Goal: Information Seeking & Learning: Learn about a topic

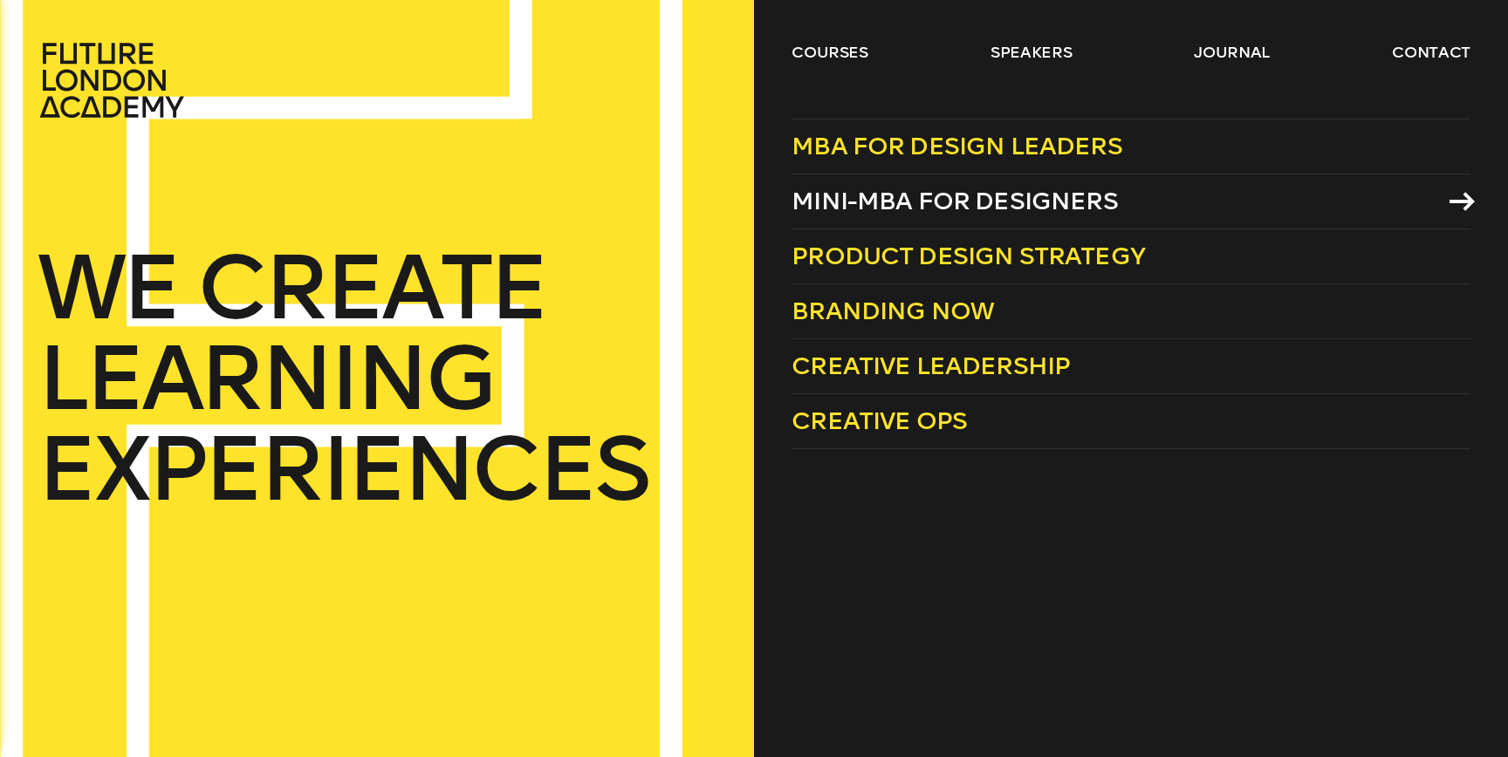
click at [905, 202] on span "Mini-MBA for Designers" at bounding box center [954, 201] width 326 height 29
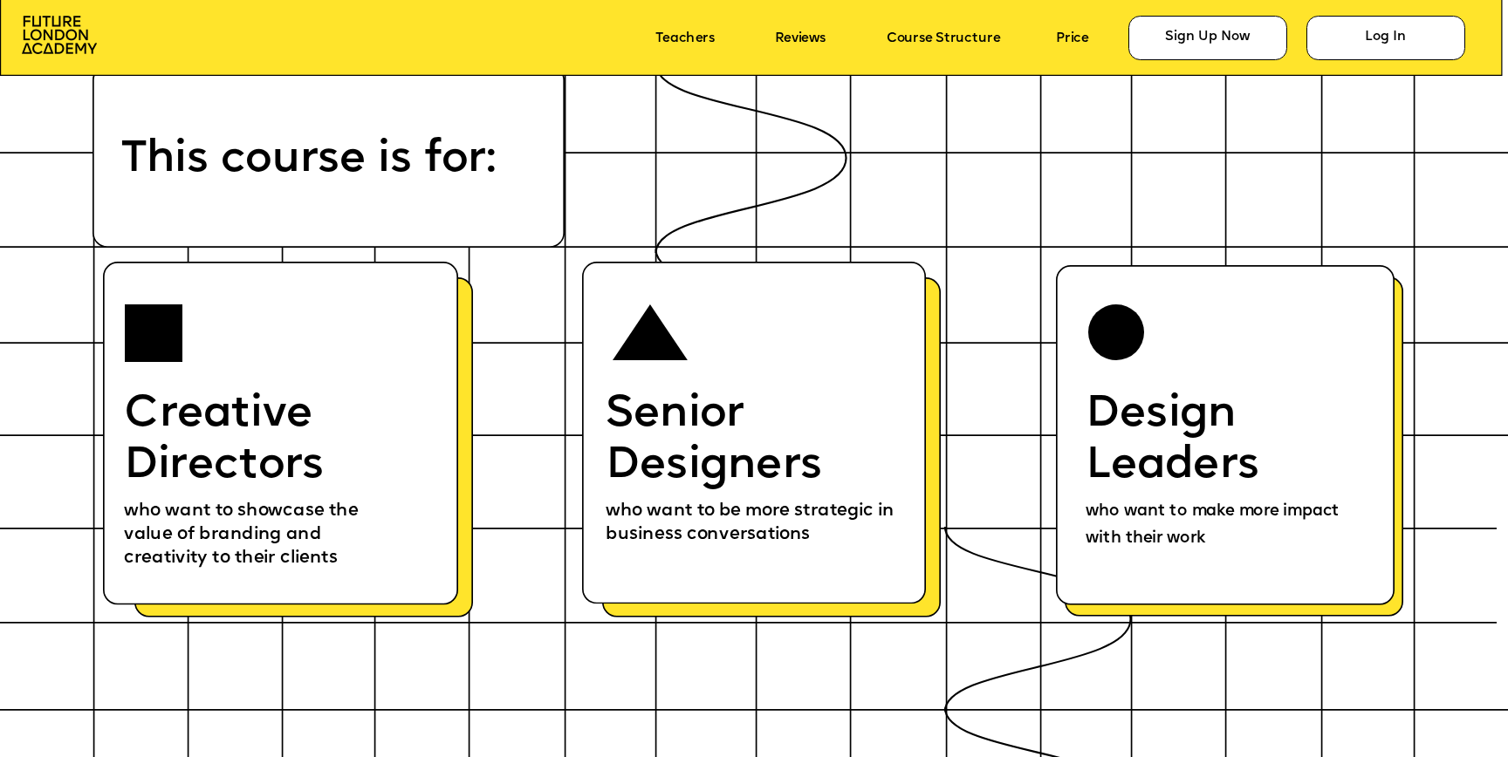
scroll to position [9267, 0]
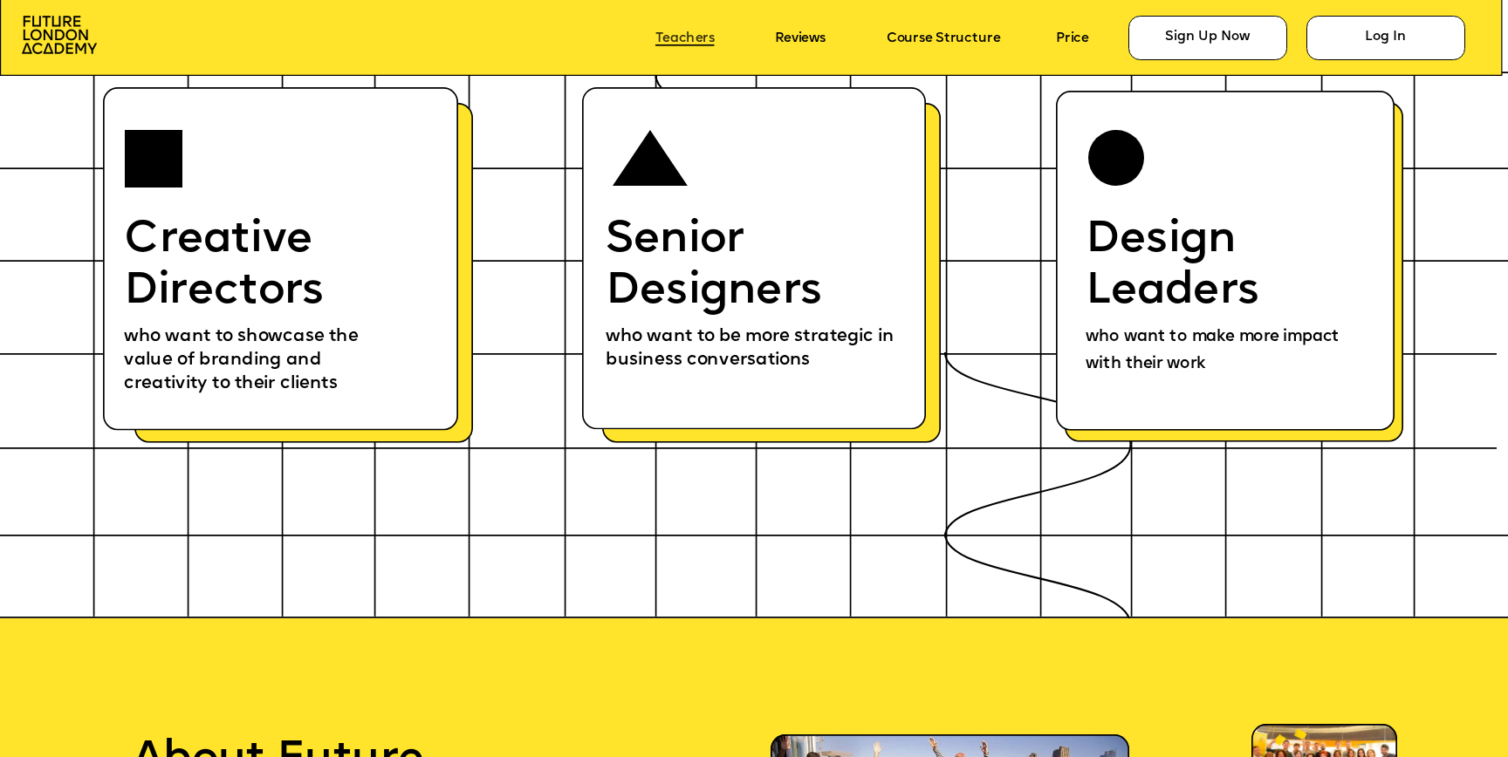
click at [663, 35] on link "Teachers" at bounding box center [684, 38] width 59 height 15
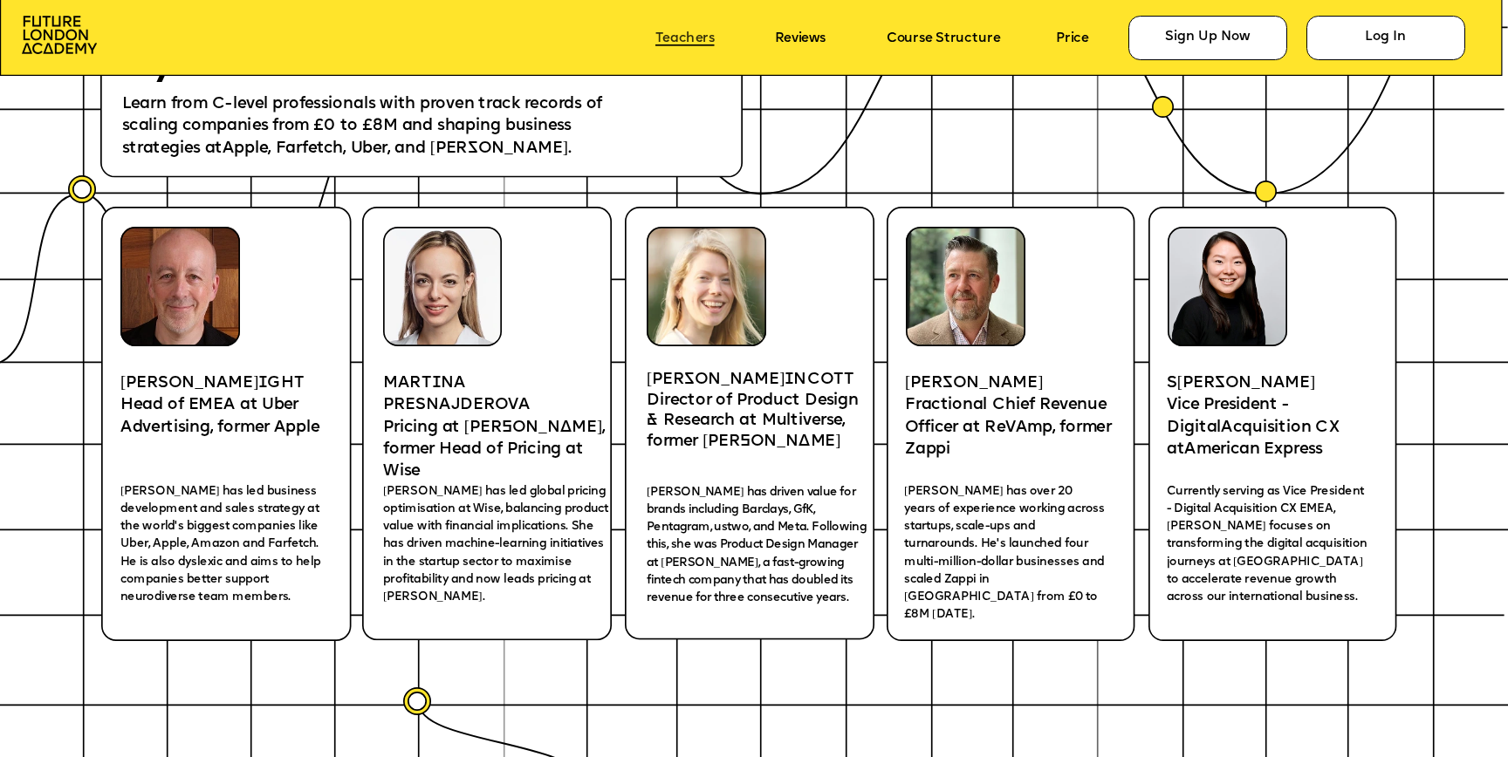
scroll to position [3070, 0]
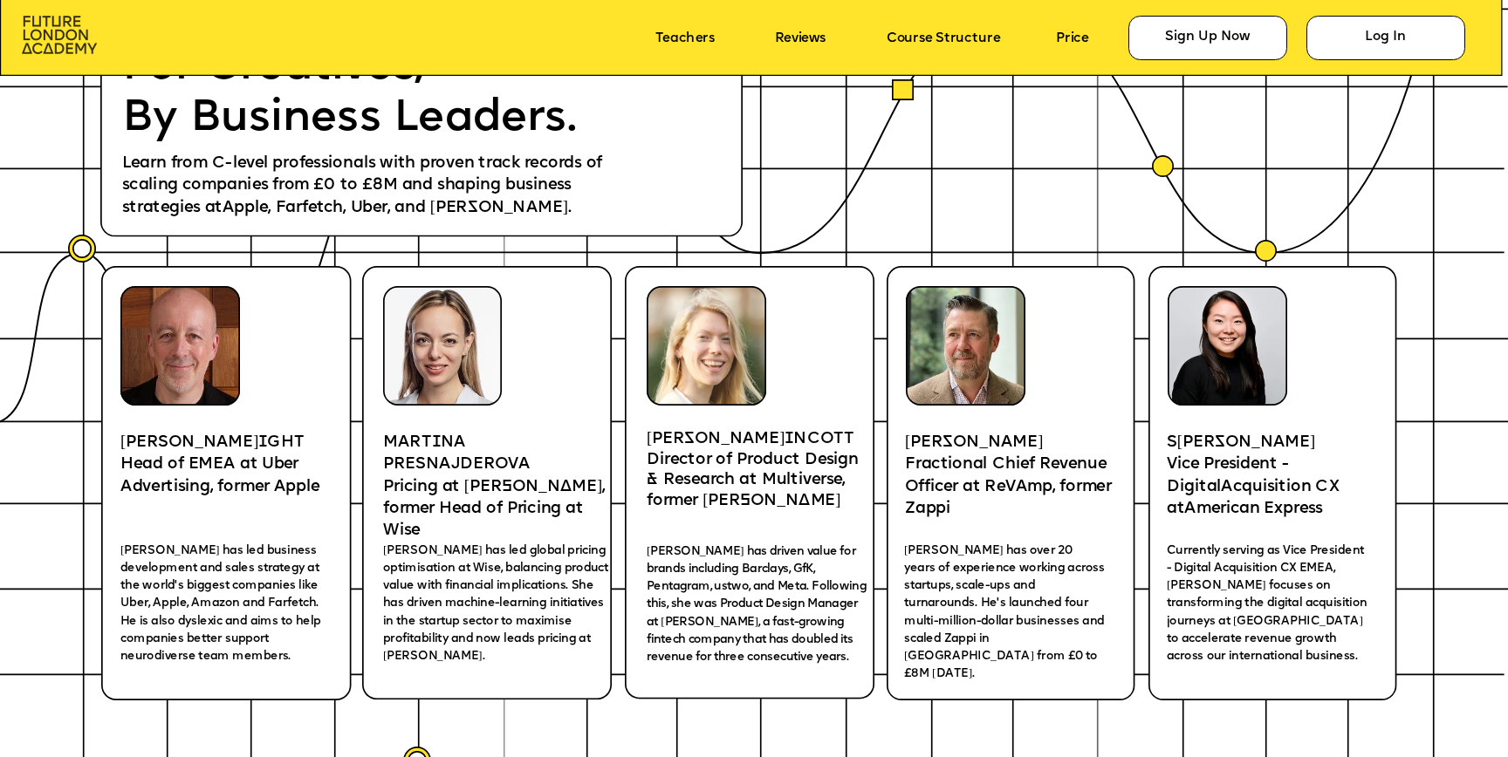
click at [64, 31] on img at bounding box center [59, 35] width 75 height 38
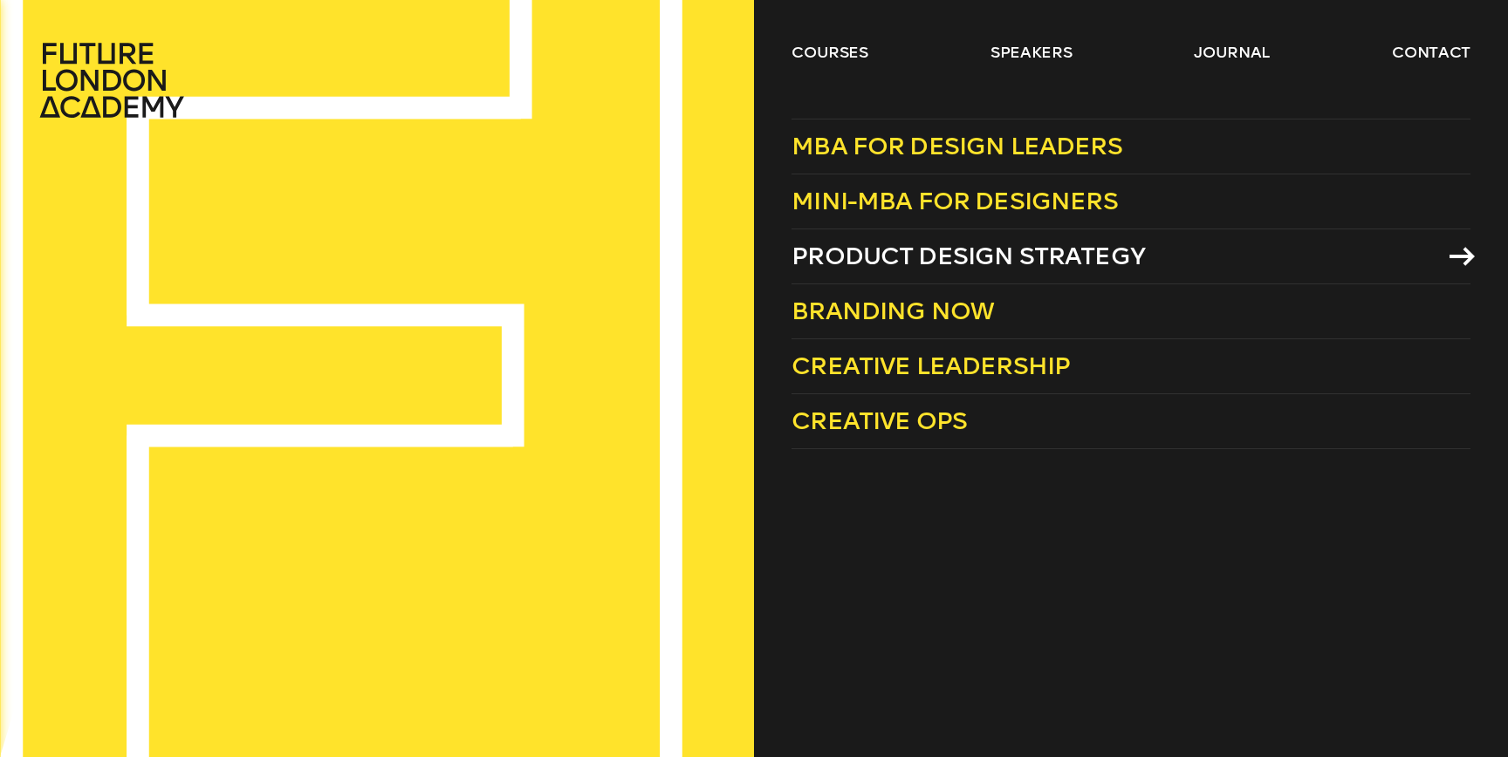
click at [959, 253] on span "Product Design Strategy" at bounding box center [967, 256] width 353 height 29
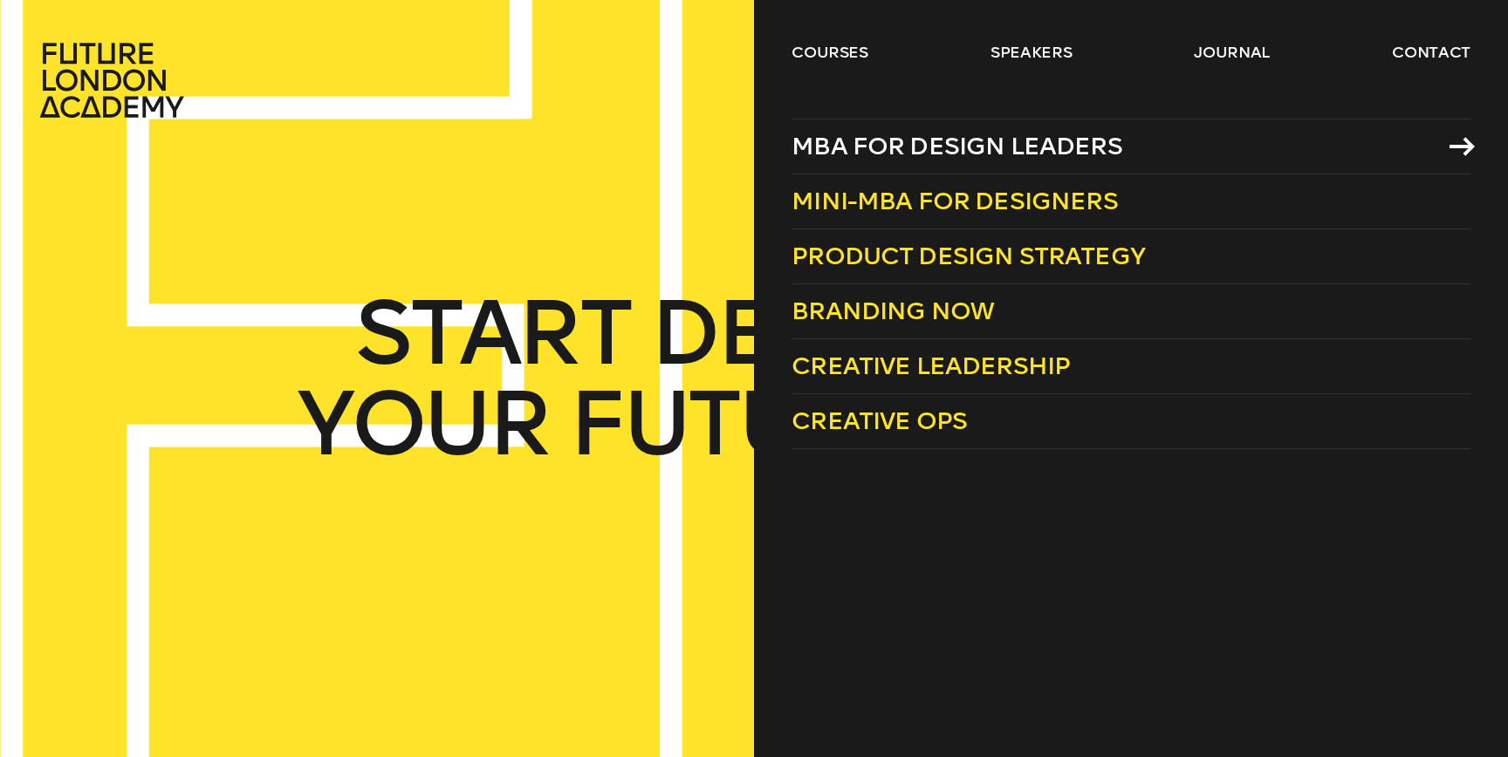
click at [926, 156] on span "MBA for Design Leaders" at bounding box center [956, 146] width 331 height 29
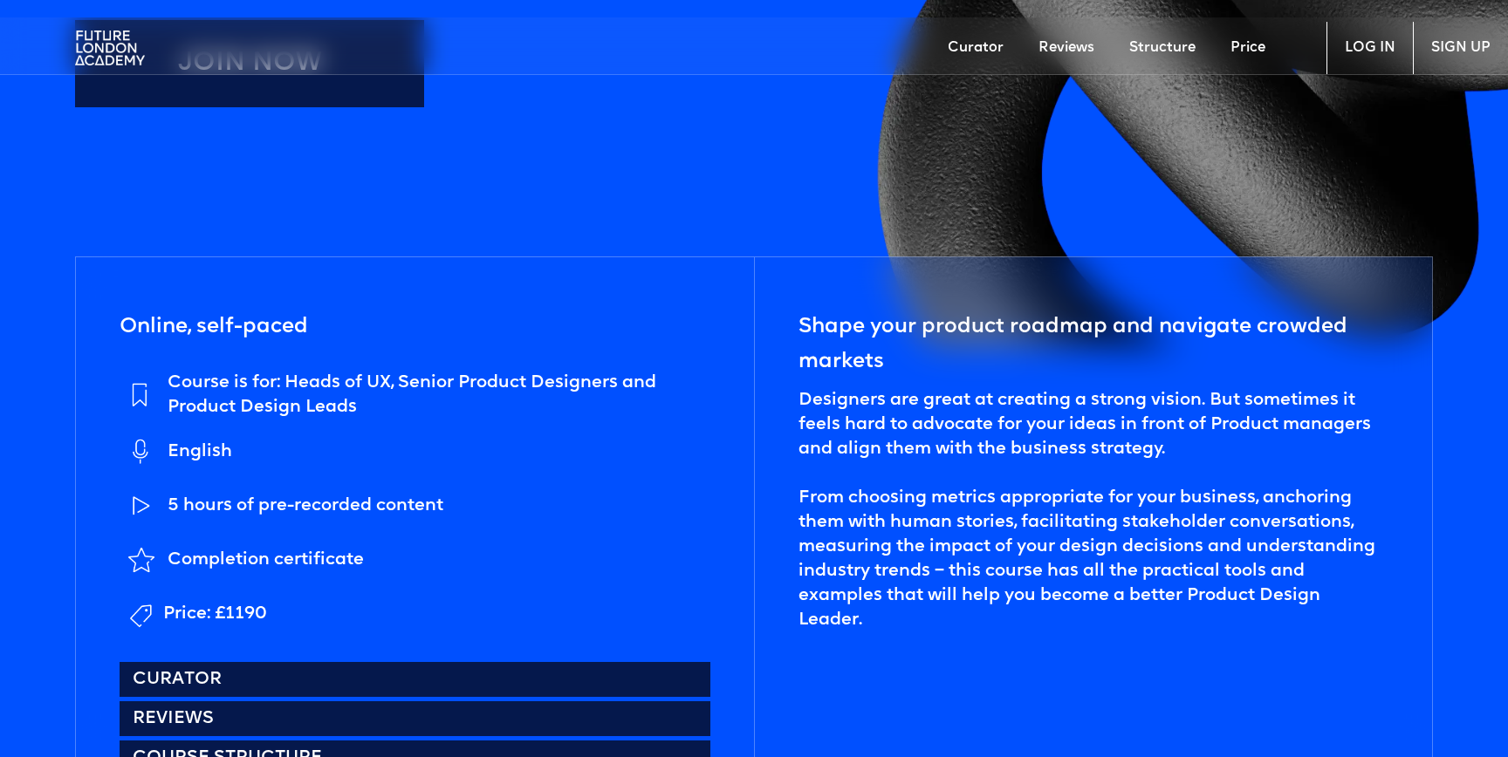
scroll to position [748, 0]
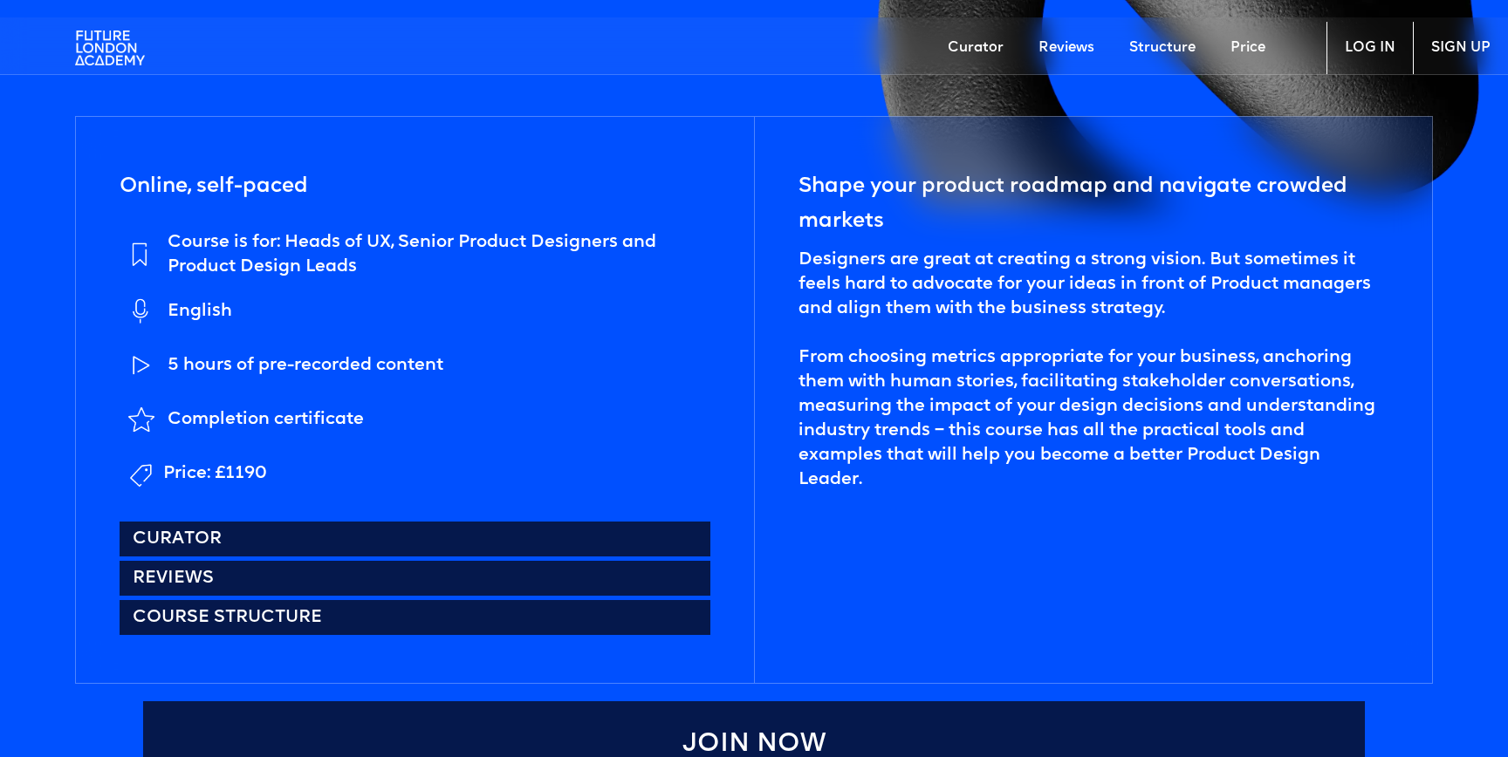
click at [141, 366] on img at bounding box center [142, 366] width 44 height 44
drag, startPoint x: 193, startPoint y: 401, endPoint x: 451, endPoint y: 421, distance: 259.1
click at [451, 421] on li "Completion certificate" at bounding box center [415, 420] width 591 height 45
click at [492, 421] on li "Completion certificate" at bounding box center [415, 420] width 591 height 45
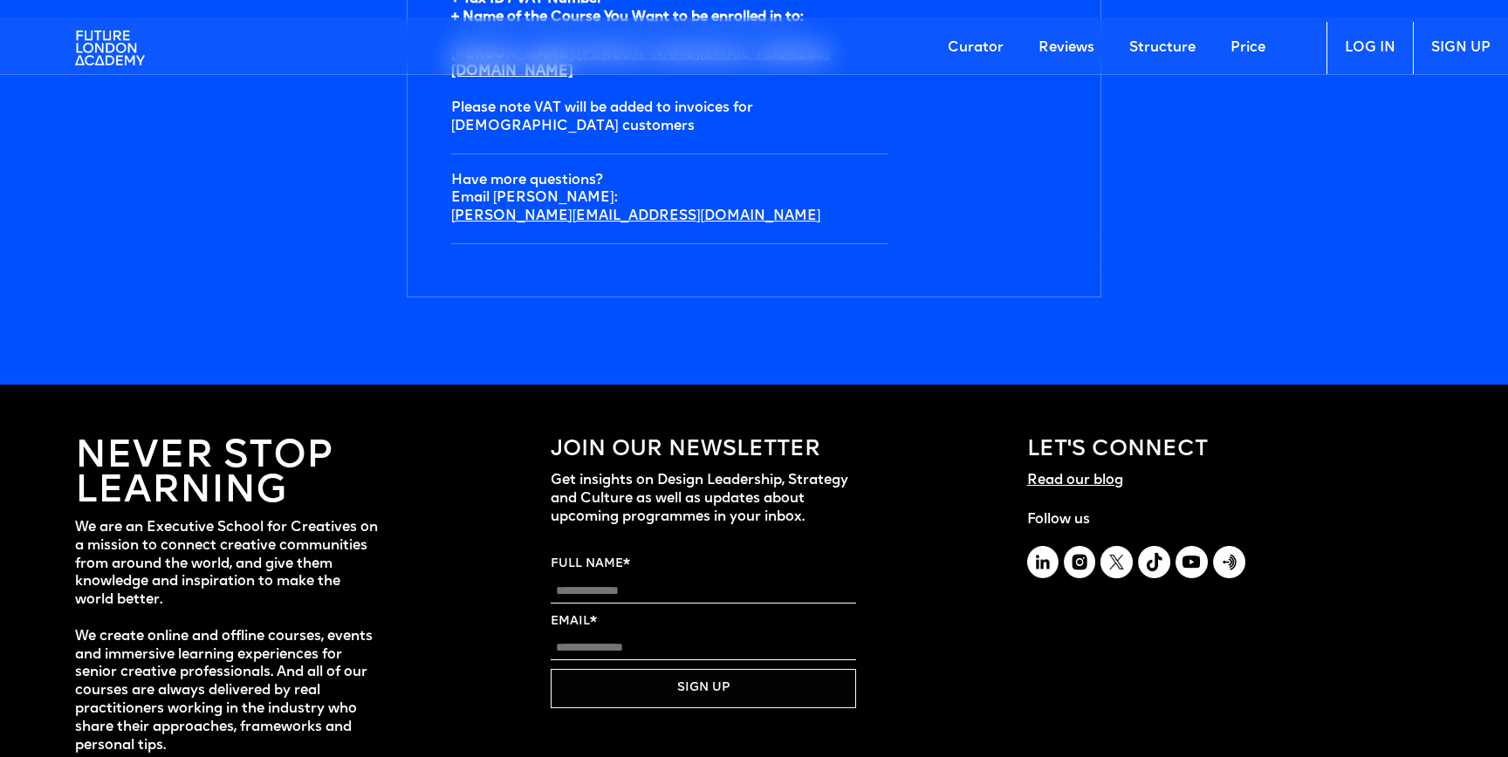
scroll to position [6083, 0]
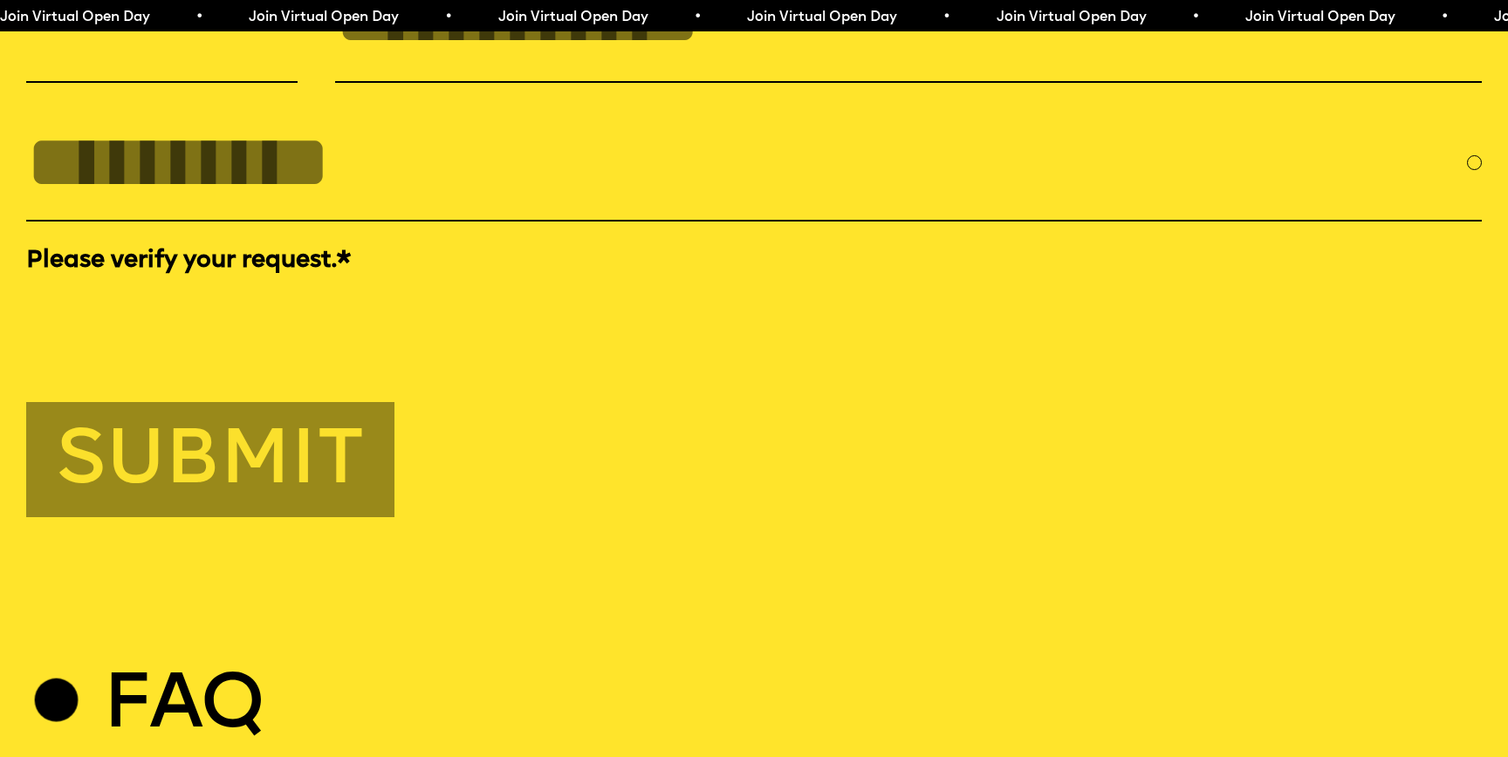
scroll to position [7401, 0]
